Goal: Transaction & Acquisition: Purchase product/service

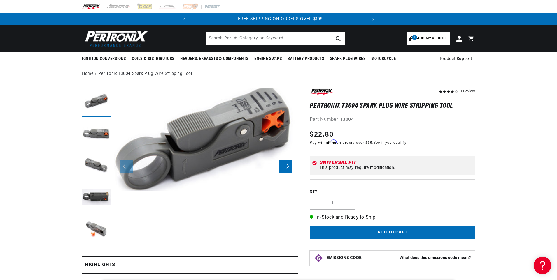
scroll to position [0, 177]
click at [99, 200] on button "Load image 4 in gallery view" at bounding box center [96, 198] width 29 height 29
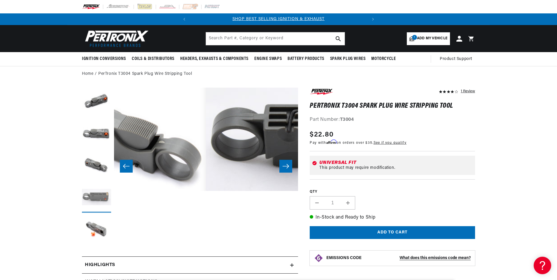
scroll to position [0, 552]
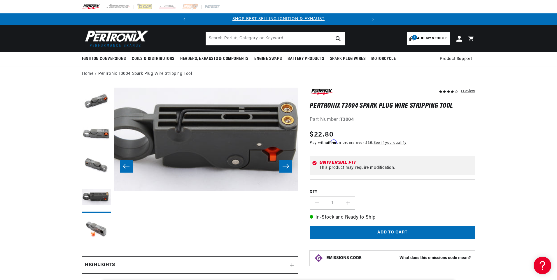
click at [285, 162] on button "Slide right" at bounding box center [285, 166] width 13 height 13
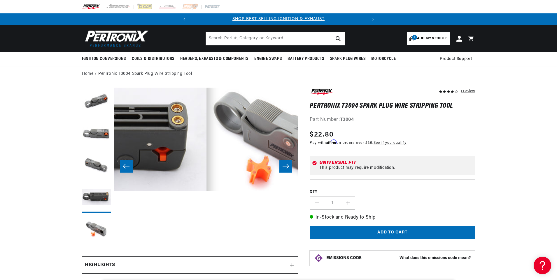
scroll to position [0, 736]
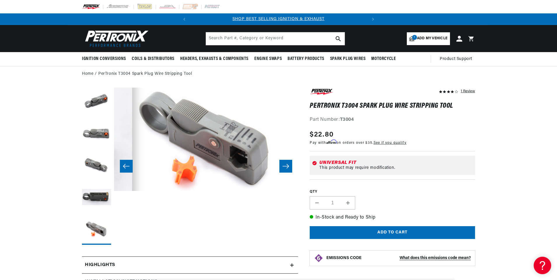
click at [285, 162] on button "Slide right" at bounding box center [285, 166] width 13 height 13
click at [285, 168] on icon "Slide right" at bounding box center [285, 167] width 7 height 6
click at [128, 166] on icon "Slide left" at bounding box center [126, 166] width 6 height 4
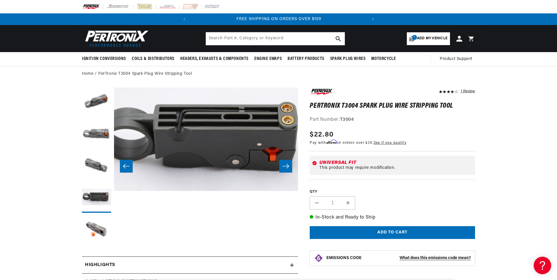
click at [128, 166] on icon "Slide left" at bounding box center [126, 166] width 6 height 4
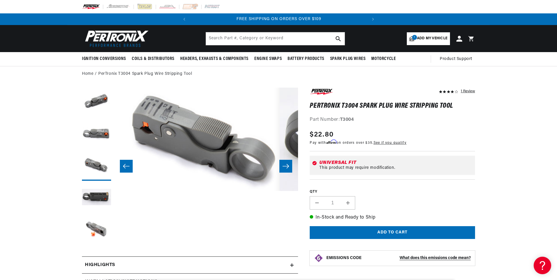
click at [129, 166] on icon "Slide left" at bounding box center [126, 167] width 7 height 6
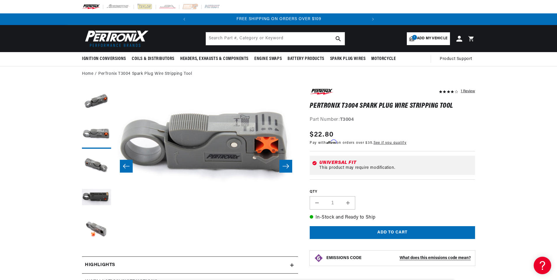
click at [129, 166] on icon "Slide left" at bounding box center [126, 167] width 7 height 6
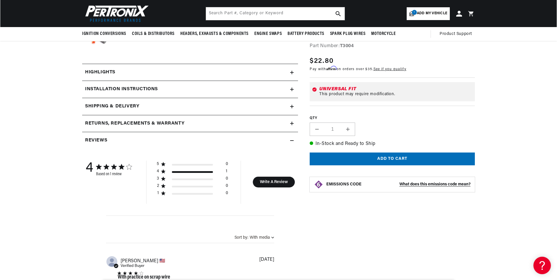
scroll to position [175, 0]
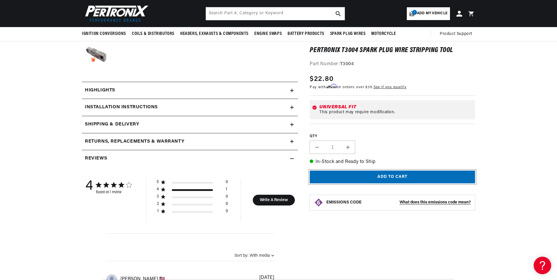
click at [392, 178] on button "Add to cart" at bounding box center [392, 177] width 165 height 13
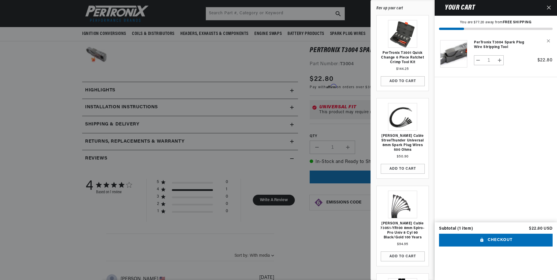
scroll to position [0, 0]
click at [489, 247] on button "Checkout" at bounding box center [496, 240] width 114 height 13
